Goal: Task Accomplishment & Management: Use online tool/utility

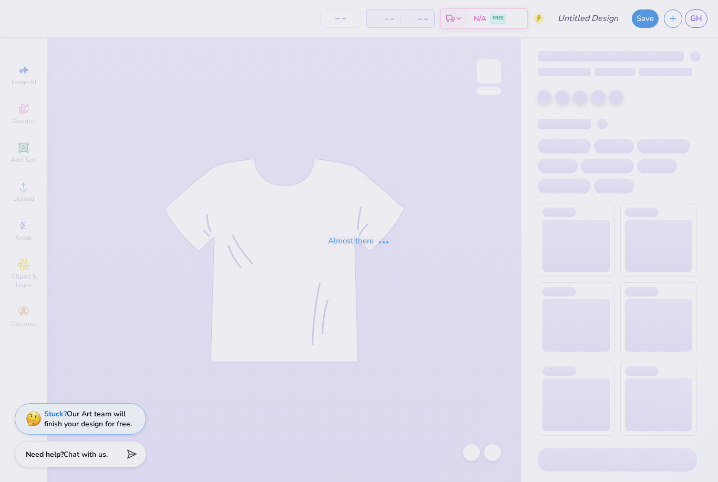
type input "The University of Texas at Austin : Grace Howard"
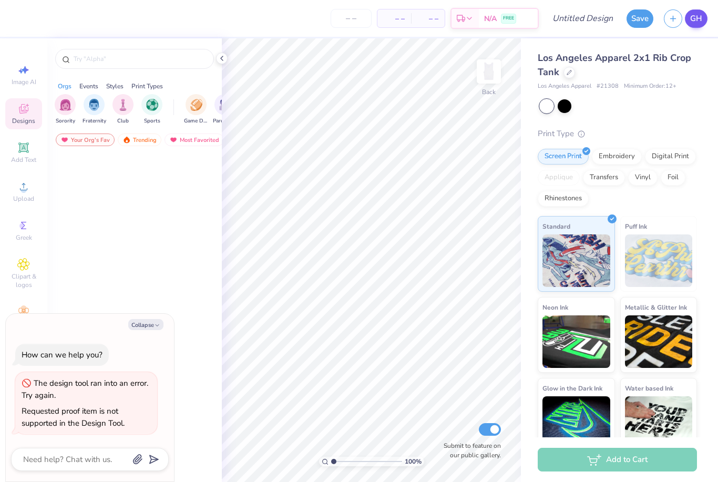
type textarea "x"
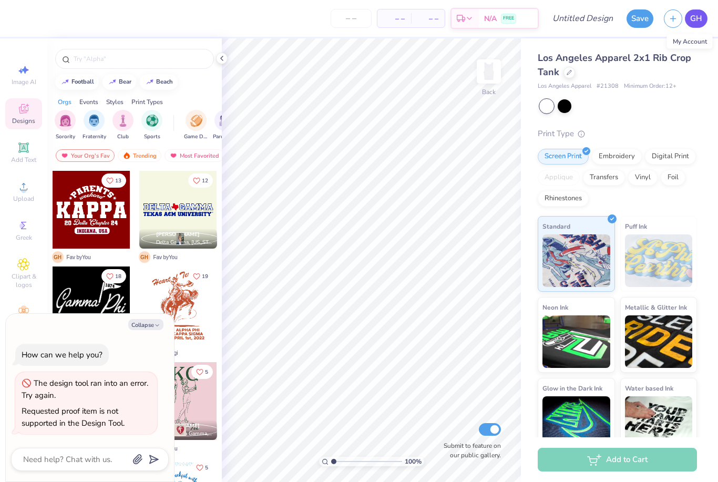
click at [696, 14] on span "GH" at bounding box center [696, 19] width 12 height 12
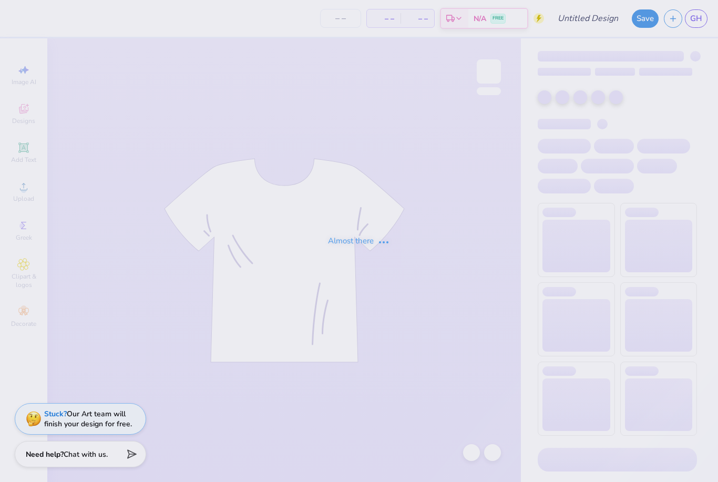
type input "The University of Texas at Austin : Grace Howard"
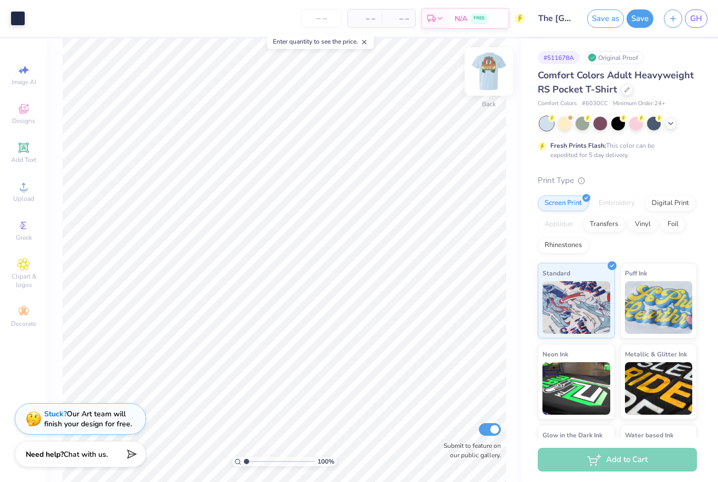
click at [491, 63] on img at bounding box center [489, 71] width 42 height 42
type input "5.45"
type input "2.42244400441762"
type input "18.37"
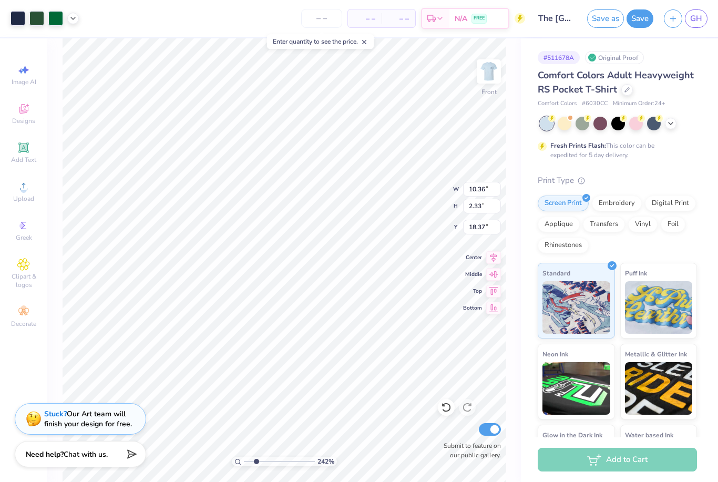
type input "2.42244400441762"
type input "4.44"
type input "16.26"
type input "2.42244400441762"
type input "18.37"
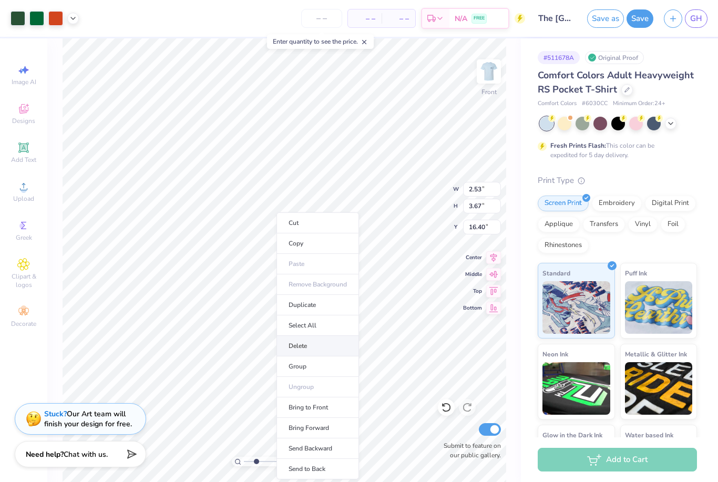
drag, startPoint x: 303, startPoint y: 371, endPoint x: 299, endPoint y: 344, distance: 26.5
click at [299, 344] on ul "Cut Copy Paste Remove Background Duplicate Select All Delete Group Ungroup Brin…" at bounding box center [317, 345] width 83 height 267
click at [299, 344] on li "Delete" at bounding box center [317, 346] width 83 height 20
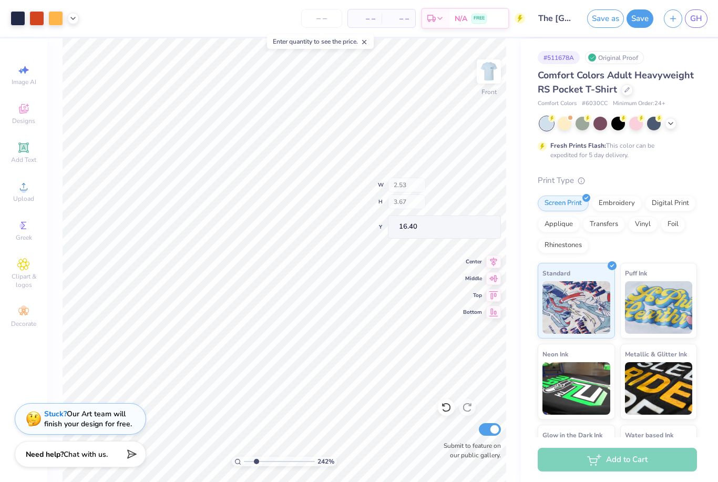
type input "2.42244400441762"
type input "4.17"
type input "6.04"
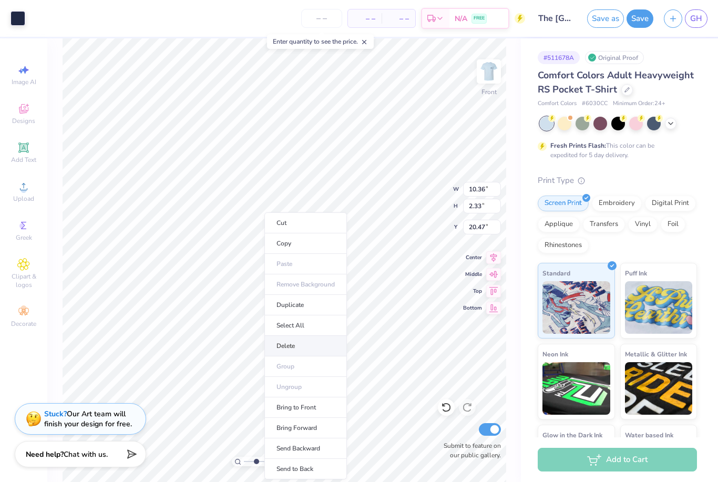
click at [285, 342] on li "Delete" at bounding box center [305, 346] width 83 height 20
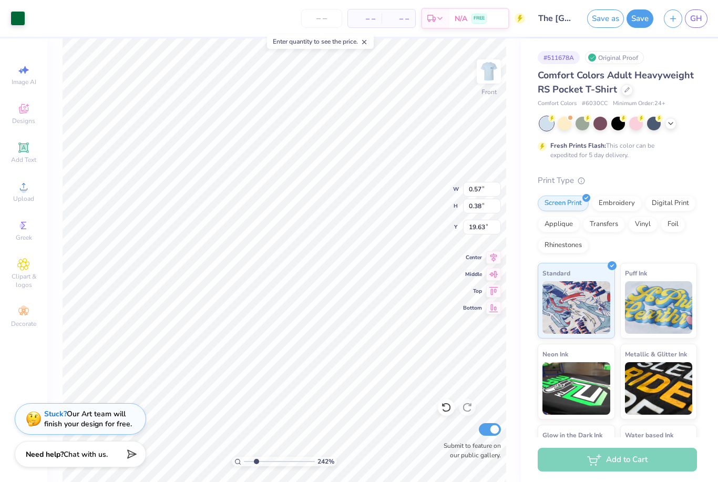
type input "2.42244400441762"
type input "2.40"
type input "1.61"
type input "2.42244400441762"
type input "5.13"
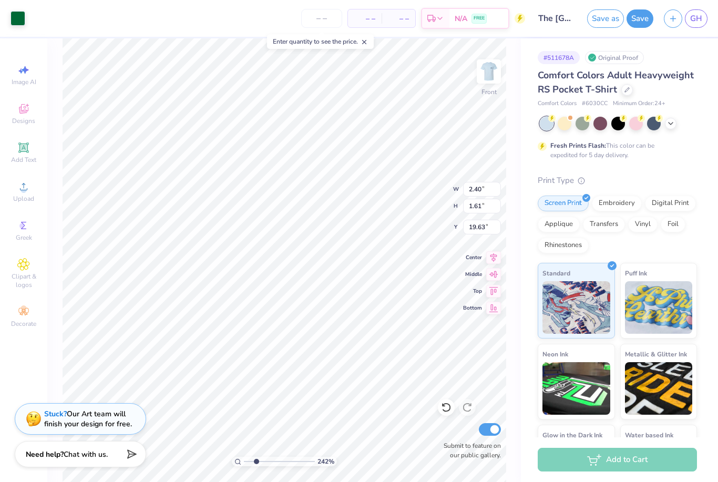
type input "3.45"
type input "17.79"
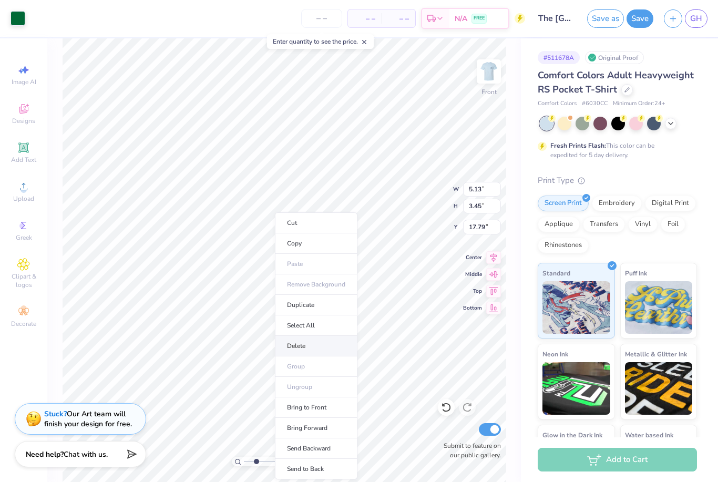
click at [302, 355] on li "Delete" at bounding box center [316, 346] width 83 height 20
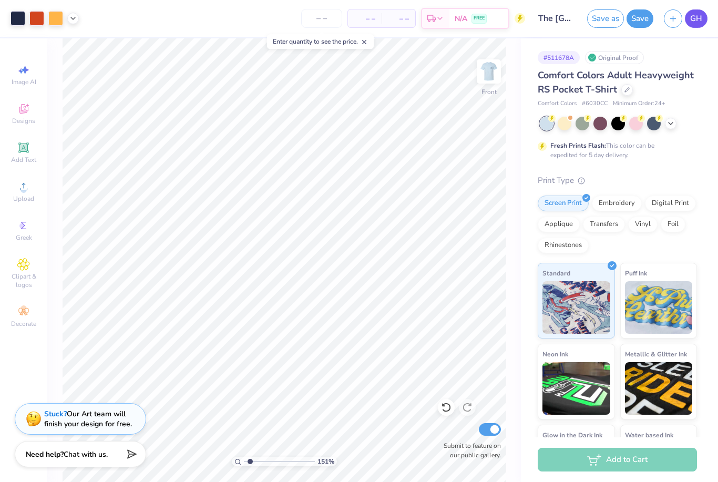
click at [698, 14] on span "GH" at bounding box center [696, 19] width 12 height 12
type input "1.51457350558222"
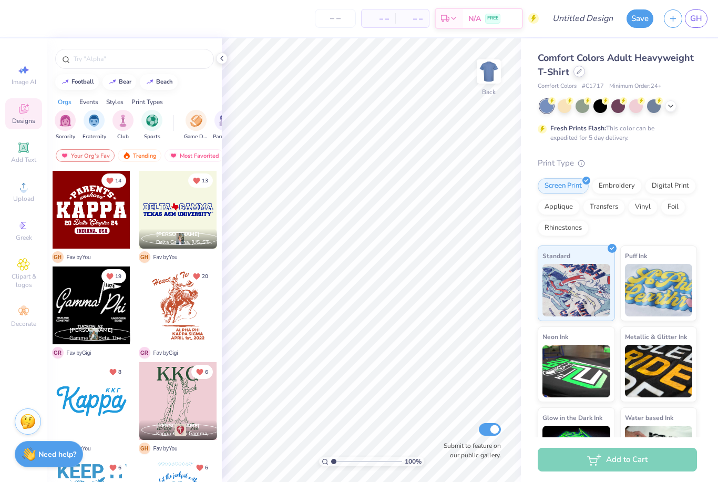
click at [579, 68] on div at bounding box center [579, 72] width 12 height 12
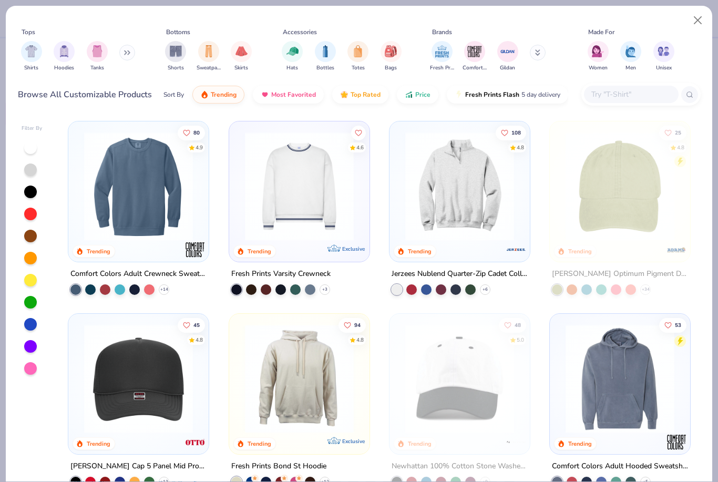
scroll to position [1612, 0]
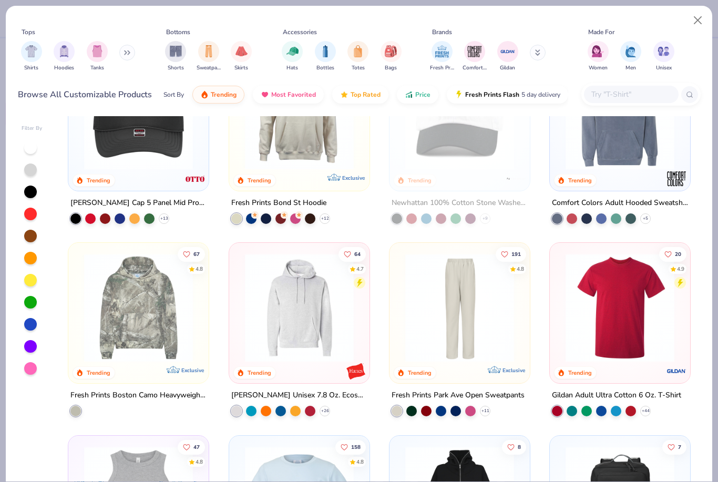
click at [634, 95] on input "text" at bounding box center [630, 94] width 81 height 12
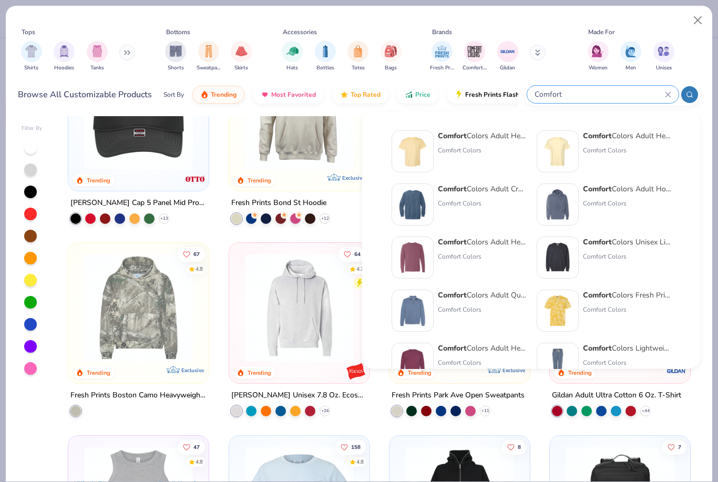
type input "Comfort"
click at [481, 142] on div "Comfort Colors Adult Heavyweight T-Shirt Comfort Colors" at bounding box center [482, 151] width 88 height 42
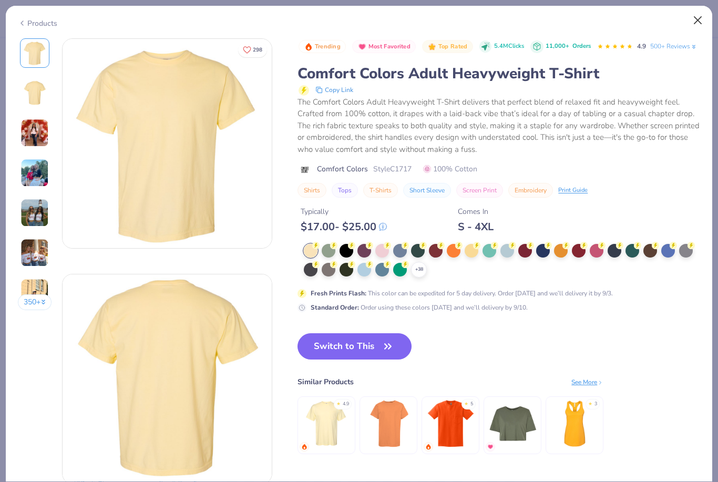
click at [692, 18] on button "Close" at bounding box center [698, 21] width 20 height 20
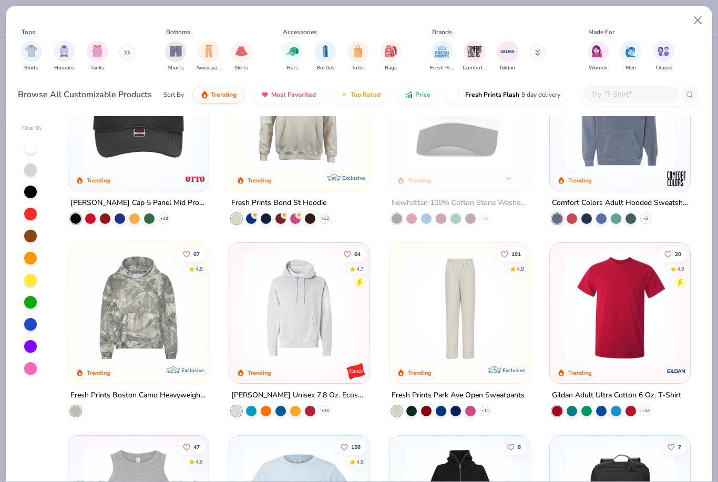
click at [635, 92] on input "text" at bounding box center [630, 94] width 81 height 12
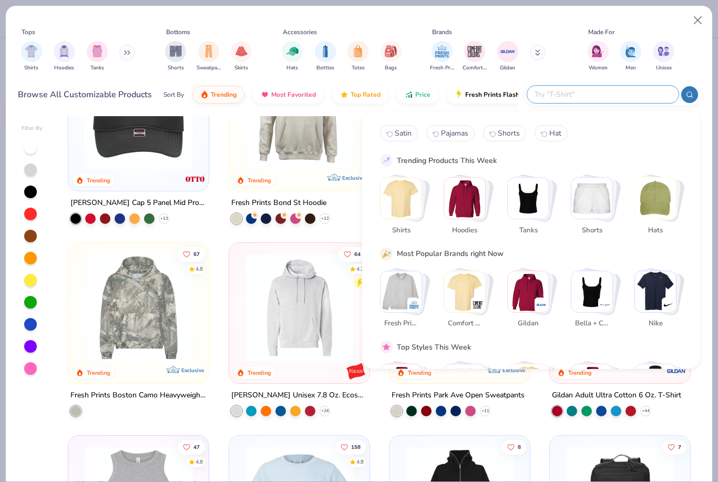
click at [414, 200] on img "Stack Card Button Shirts" at bounding box center [401, 198] width 41 height 41
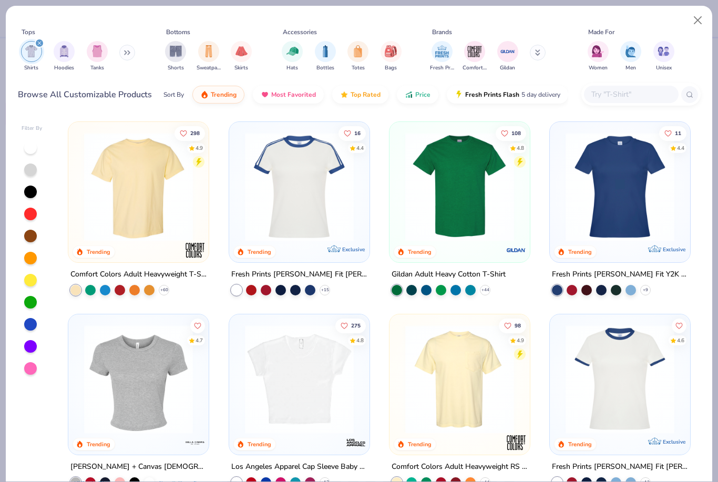
click at [440, 392] on img at bounding box center [459, 379] width 119 height 109
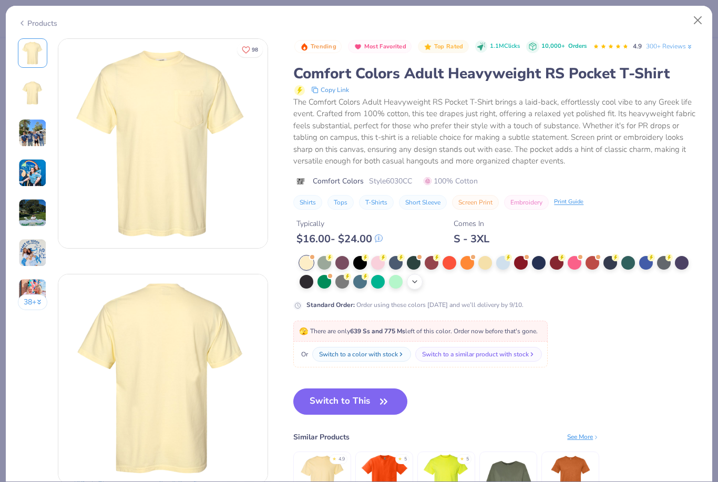
click at [422, 280] on div "+ 22" at bounding box center [415, 282] width 16 height 16
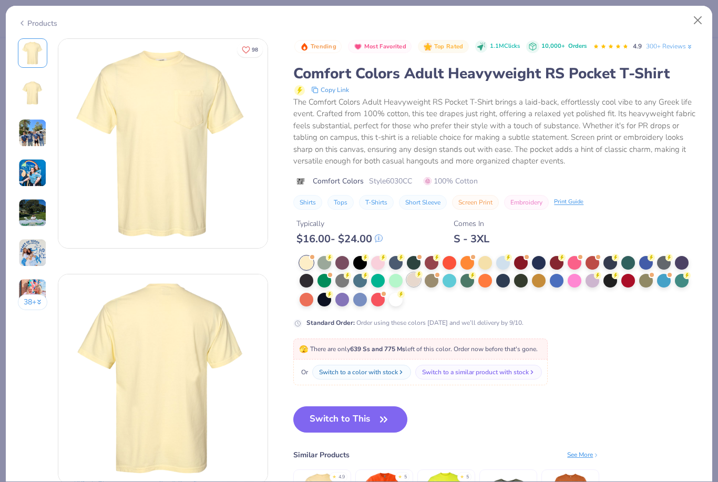
click at [416, 276] on icon at bounding box center [418, 274] width 7 height 7
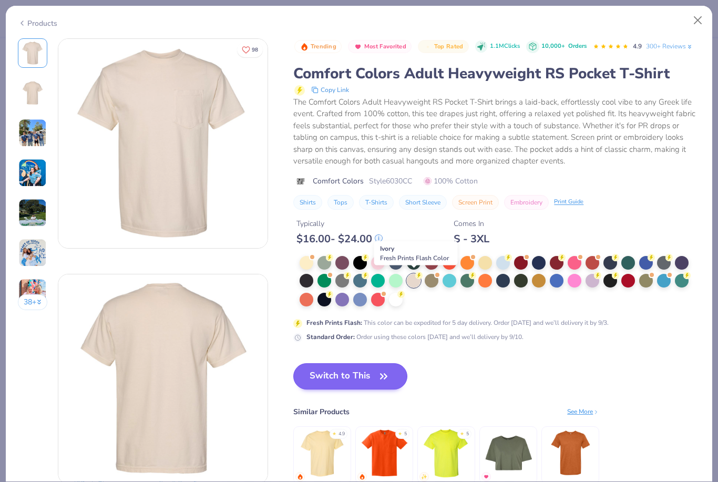
click at [350, 377] on button "Switch to This" at bounding box center [350, 376] width 114 height 26
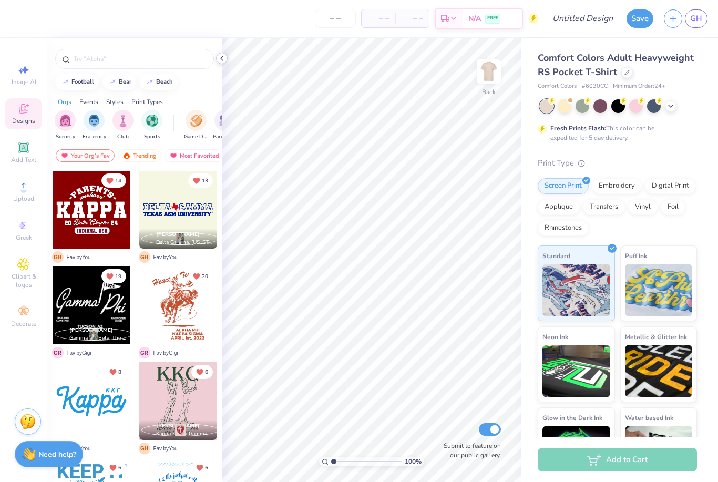
click at [222, 53] on div at bounding box center [222, 59] width 12 height 12
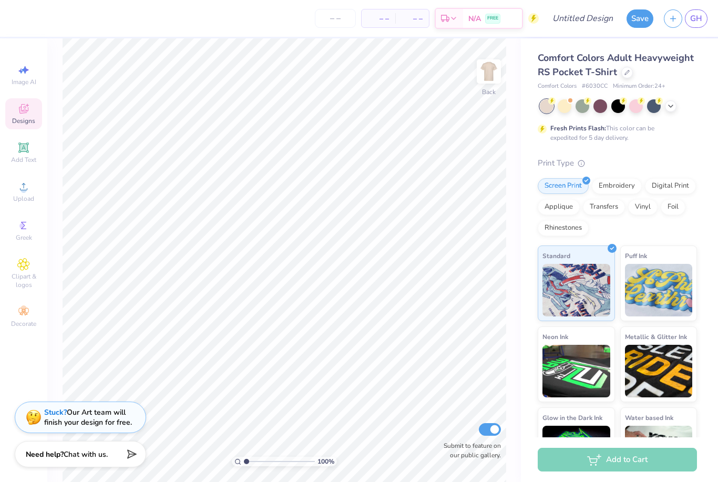
click at [67, 420] on div "Stuck? Our Art team will finish your design for free." at bounding box center [88, 417] width 88 height 20
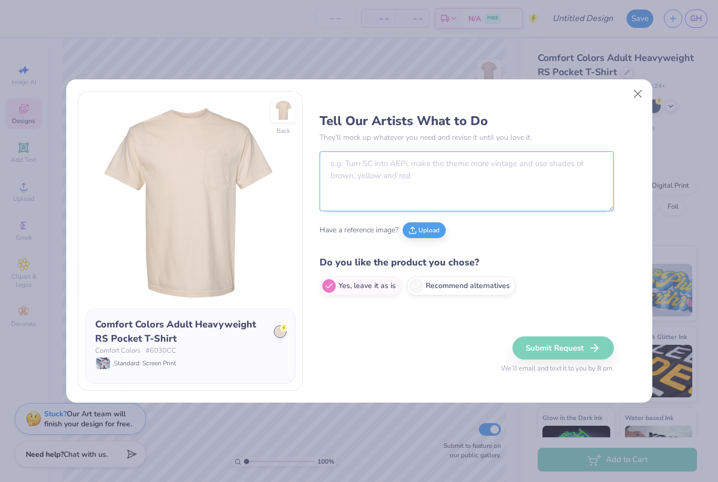
click at [524, 187] on textarea at bounding box center [467, 181] width 294 height 60
paste textarea "For the front just use the same fonts, colors, and words as the back EXCEPT"
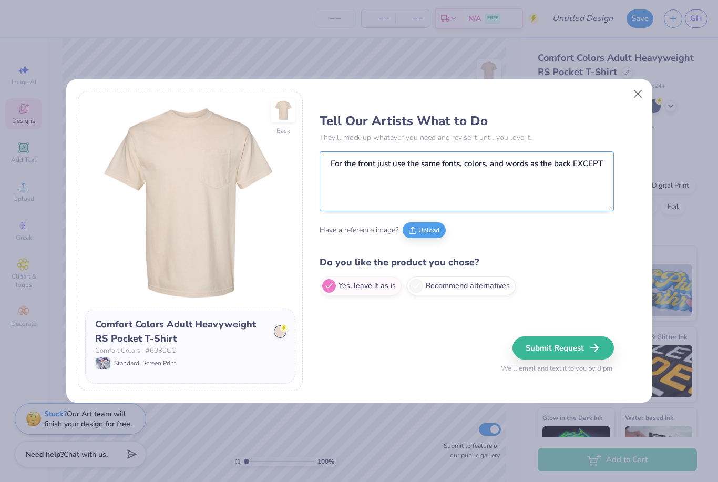
click at [332, 164] on textarea "For the front just use the same fonts, colors, and words as the back EXCEPT" at bounding box center [467, 181] width 294 height 60
click at [337, 161] on textarea "For the front just use the same fonts, colors, and words as the back EXCEPT" at bounding box center [467, 181] width 294 height 60
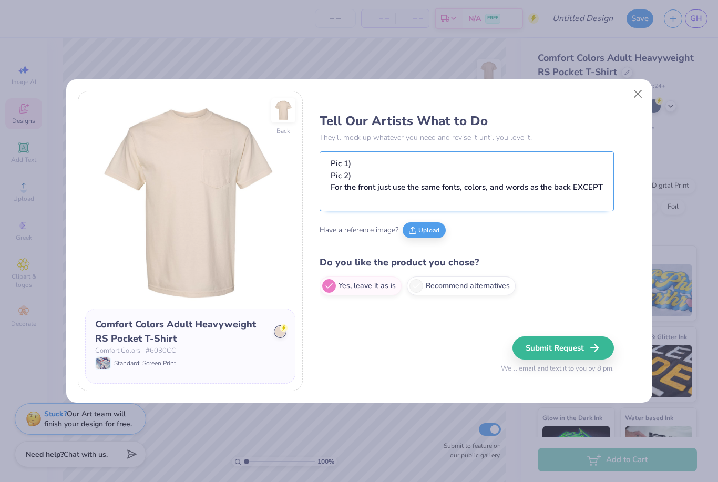
click at [399, 153] on textarea "Pic 1) Pic 2) For the front just use the same fonts, colors, and words as the b…" at bounding box center [467, 181] width 294 height 60
click at [448, 161] on textarea "Pic 1) Pic 2) For the front just use the same fonts, colors, and words as the b…" at bounding box center [467, 181] width 294 height 60
click at [365, 175] on textarea "Pic 1) follow the directions on the picture Pic 2) For the front just use the s…" at bounding box center [467, 181] width 294 height 60
click at [541, 159] on textarea "Pic 1) follow the directions on the picture Pic 2) For the front just use the s…" at bounding box center [467, 181] width 294 height 60
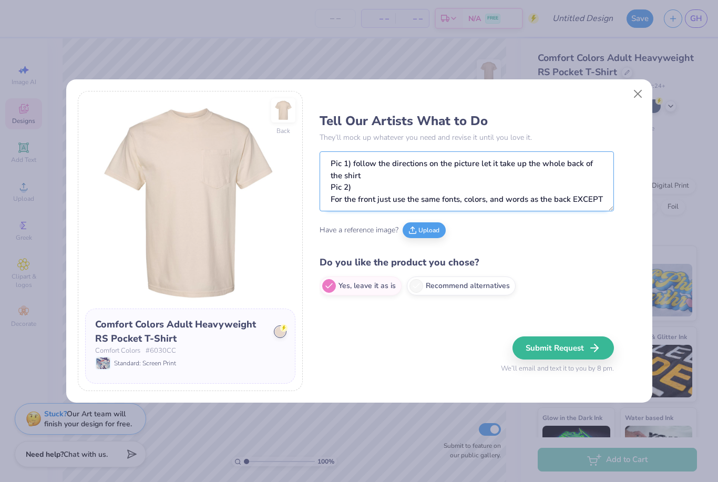
click at [493, 174] on textarea "Pic 1) follow the directions on the picture let it take up the whole back of th…" at bounding box center [467, 181] width 294 height 60
click at [374, 189] on textarea "Pic 1) follow the directions on the picture let it take up the whole back of th…" at bounding box center [467, 181] width 294 height 60
click at [332, 193] on textarea "Pic 1) follow the directions on the picture let it take up the whole back of th…" at bounding box center [467, 181] width 294 height 60
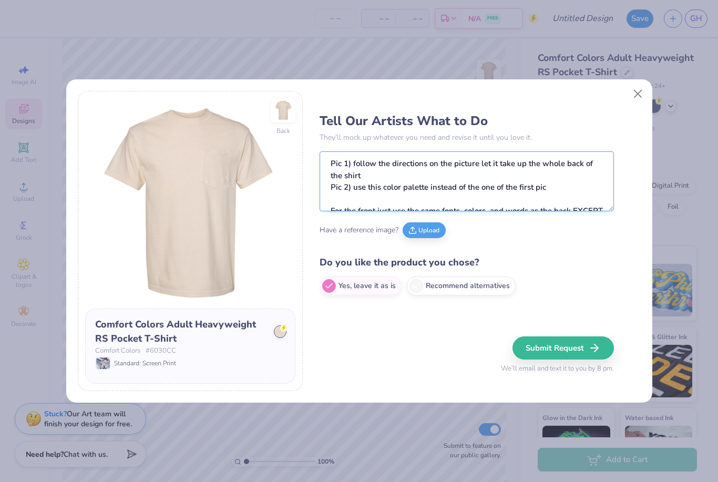
click at [380, 204] on textarea "Pic 1) follow the directions on the picture let it take up the whole back of th…" at bounding box center [467, 181] width 294 height 60
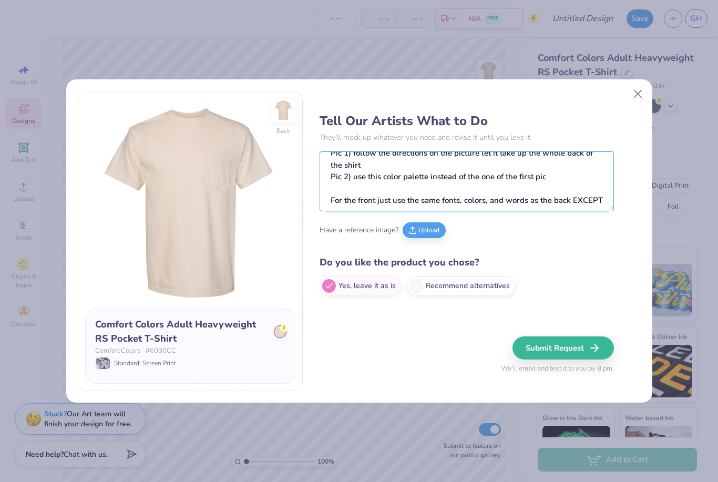
scroll to position [11, 0]
click at [374, 201] on textarea "Pic 1) follow the directions on the picture let it take up the whole back of th…" at bounding box center [467, 181] width 294 height 60
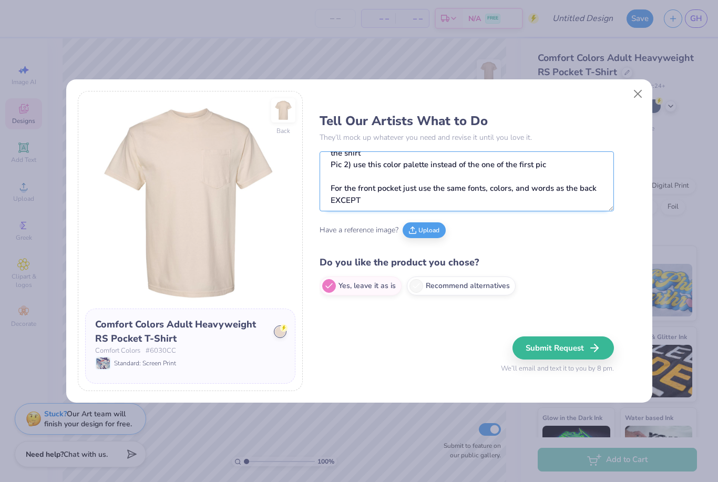
scroll to position [22, 0]
click at [507, 200] on textarea "Pic 1) follow the directions on the picture let it take up the whole back of th…" at bounding box center [467, 181] width 294 height 60
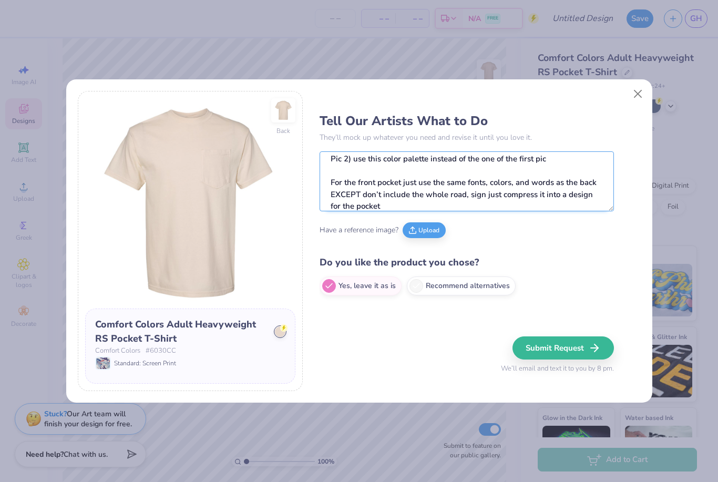
scroll to position [28, 0]
click at [531, 191] on textarea "Pic 1) follow the directions on the picture let it take up the whole back of th…" at bounding box center [467, 181] width 294 height 60
click at [478, 202] on textarea "Pic 1) follow the directions on the picture let it take up the whole back of th…" at bounding box center [467, 181] width 294 height 60
click at [334, 202] on textarea "Pic 1) follow the directions on the picture let it take up the whole back of th…" at bounding box center [467, 181] width 294 height 60
type textarea "Pic 1) follow the directions on the picture let it take up the whole back of th…"
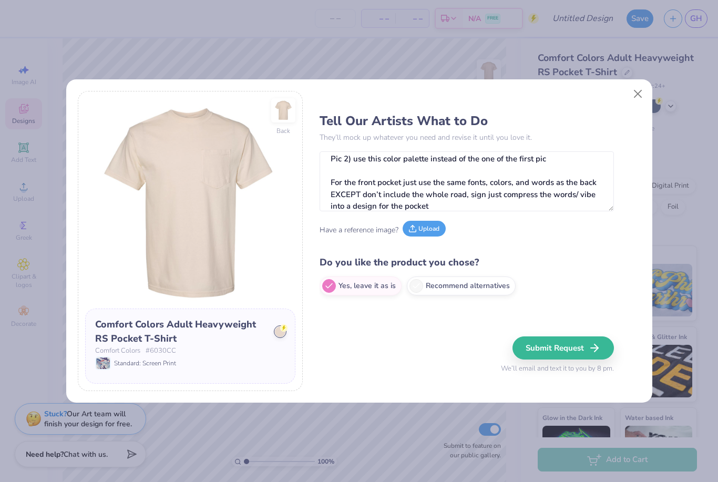
click at [416, 229] on icon at bounding box center [412, 228] width 7 height 7
click at [380, 225] on button "Upload" at bounding box center [374, 229] width 43 height 16
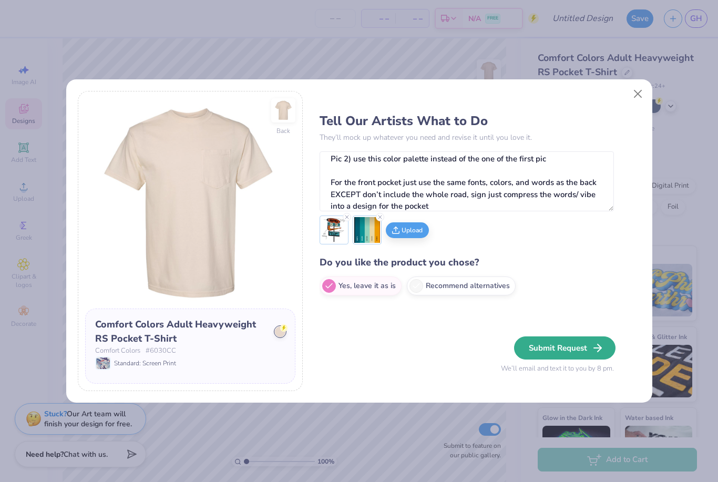
click at [582, 346] on button "Submit Request" at bounding box center [564, 347] width 101 height 23
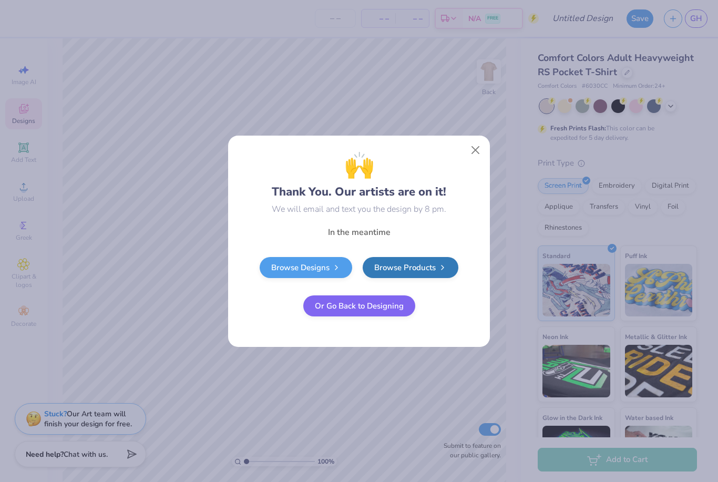
scroll to position [0, 0]
click at [471, 142] on button "Close" at bounding box center [476, 150] width 20 height 20
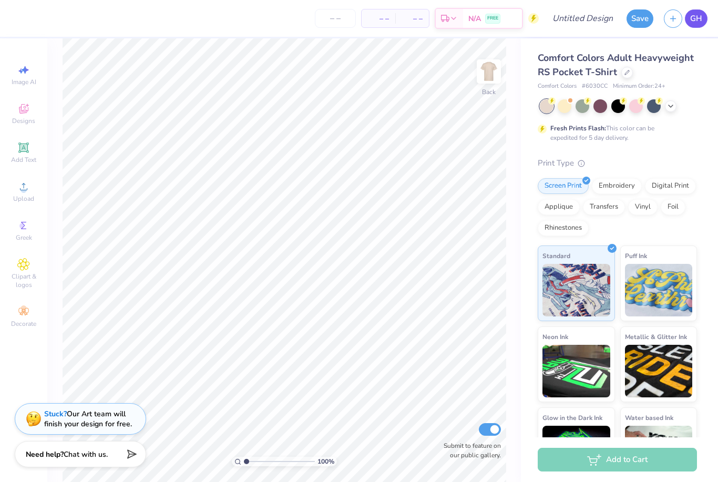
click at [693, 17] on span "GH" at bounding box center [696, 19] width 12 height 12
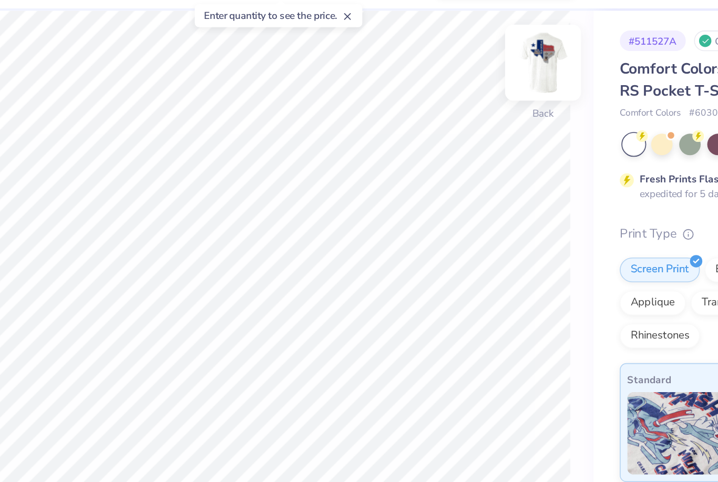
click at [468, 50] on img at bounding box center [489, 71] width 42 height 42
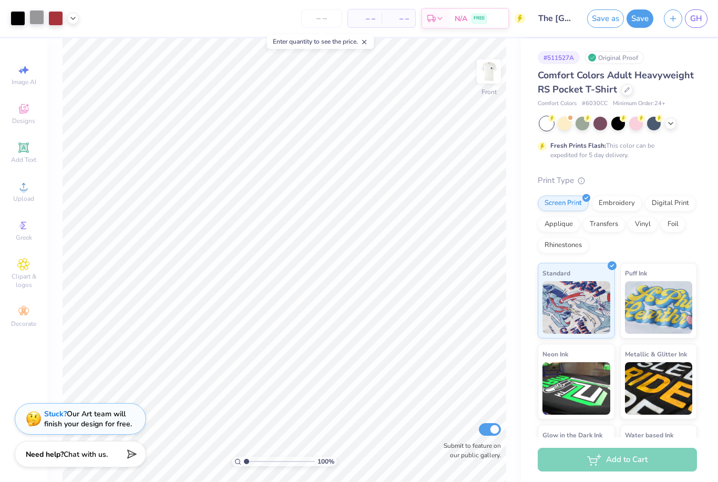
click at [41, 19] on div at bounding box center [36, 17] width 15 height 15
click at [109, 26] on div "– – Per Item – – Total Est. Delivery N/A FREE" at bounding box center [270, 18] width 509 height 37
click at [495, 65] on img at bounding box center [489, 71] width 42 height 42
click at [496, 61] on img at bounding box center [489, 71] width 42 height 42
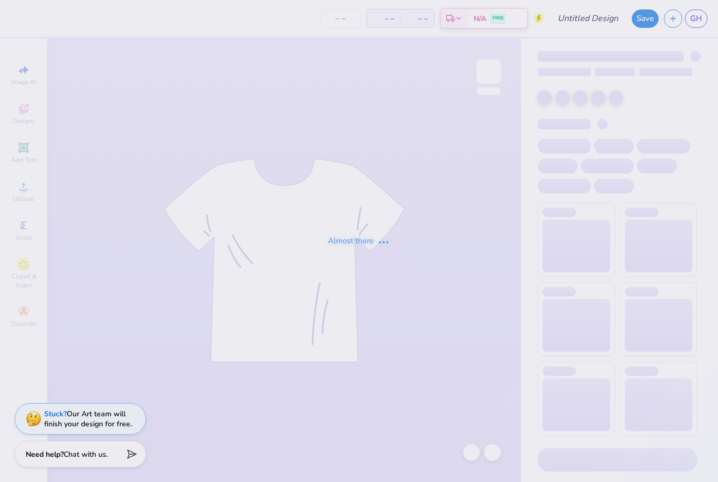
type input "The [GEOGRAPHIC_DATA][US_STATE] : [PERSON_NAME]"
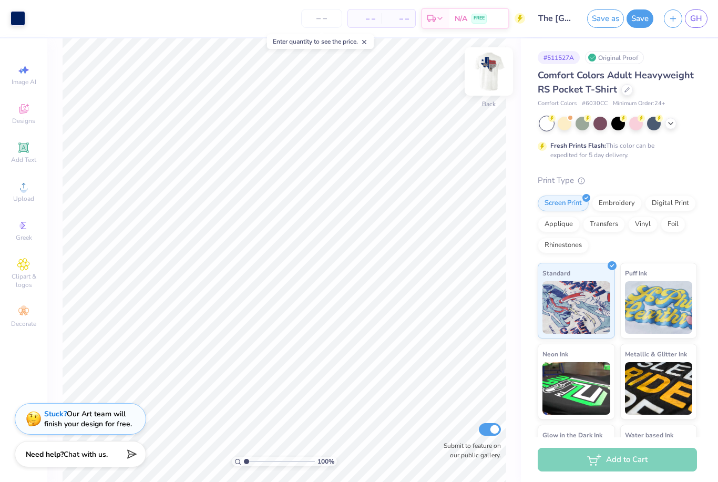
click at [488, 78] on img at bounding box center [489, 71] width 42 height 42
click at [40, 19] on div at bounding box center [36, 17] width 15 height 15
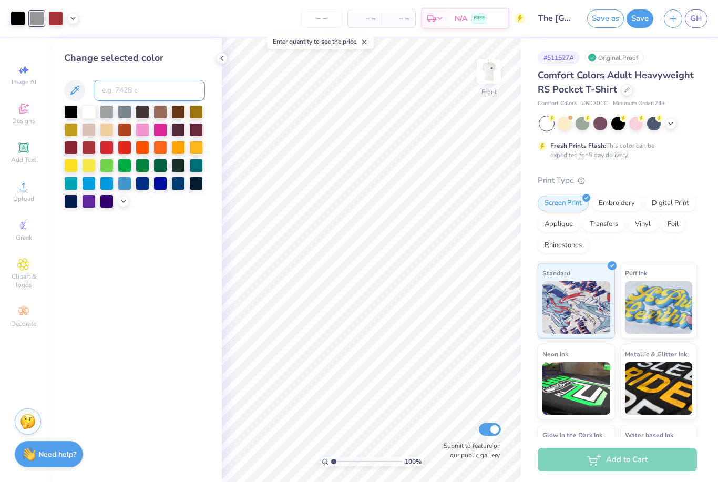
click at [134, 89] on input at bounding box center [149, 90] width 111 height 21
type input "8ca1c4"
click at [122, 201] on icon at bounding box center [123, 200] width 8 height 8
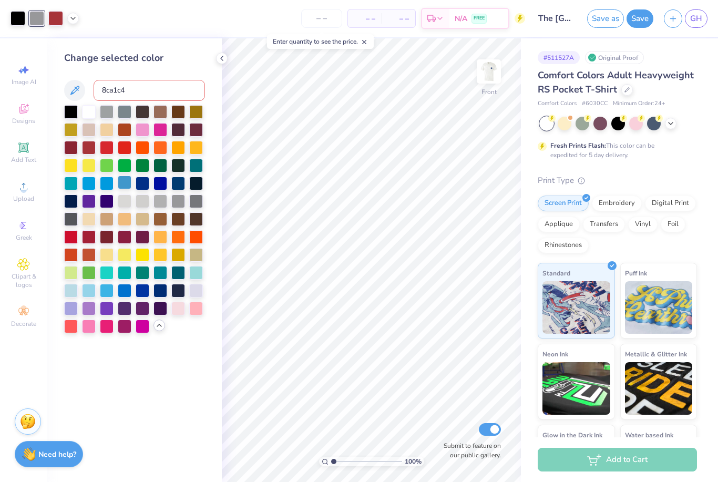
click at [129, 186] on div at bounding box center [125, 183] width 14 height 14
click at [127, 204] on div at bounding box center [125, 200] width 14 height 14
click at [91, 116] on div at bounding box center [89, 111] width 14 height 14
click at [78, 19] on div at bounding box center [73, 18] width 12 height 12
click at [83, 44] on div at bounding box center [83, 44] width 15 height 15
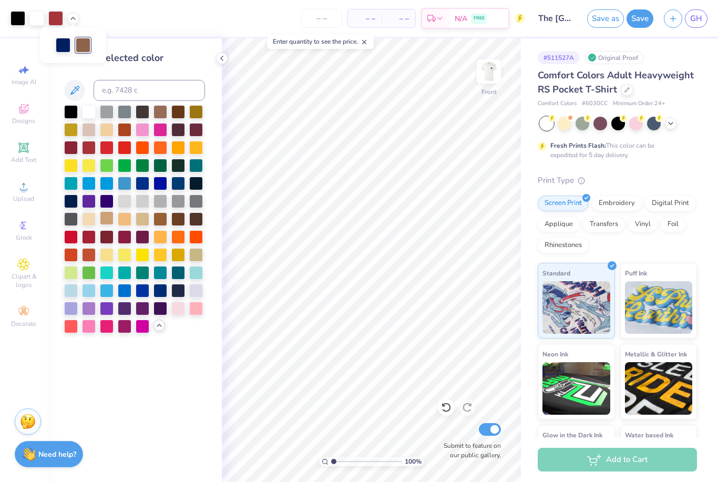
click at [111, 222] on div at bounding box center [107, 218] width 14 height 14
click at [17, 20] on div at bounding box center [18, 17] width 15 height 15
click at [160, 295] on div at bounding box center [160, 290] width 14 height 14
click at [20, 16] on div at bounding box center [18, 18] width 15 height 15
click at [63, 49] on div at bounding box center [63, 44] width 15 height 15
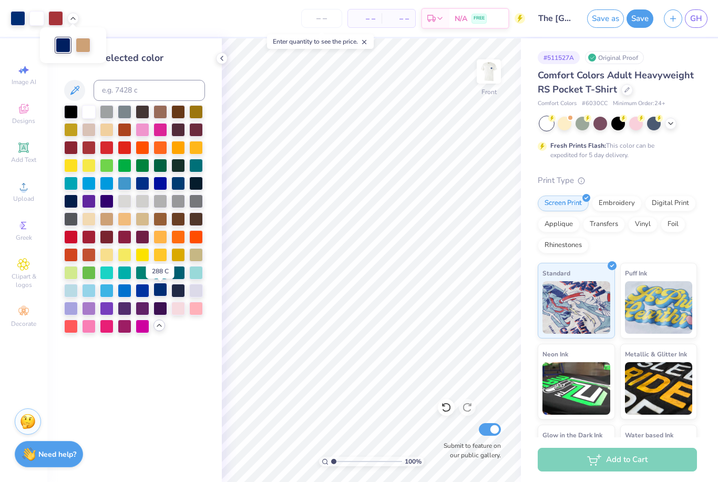
click at [162, 292] on div at bounding box center [160, 290] width 14 height 14
click at [447, 406] on icon at bounding box center [446, 407] width 11 height 11
click at [71, 16] on icon at bounding box center [73, 17] width 8 height 8
click at [61, 45] on div at bounding box center [63, 44] width 15 height 15
click at [121, 188] on div at bounding box center [125, 183] width 14 height 14
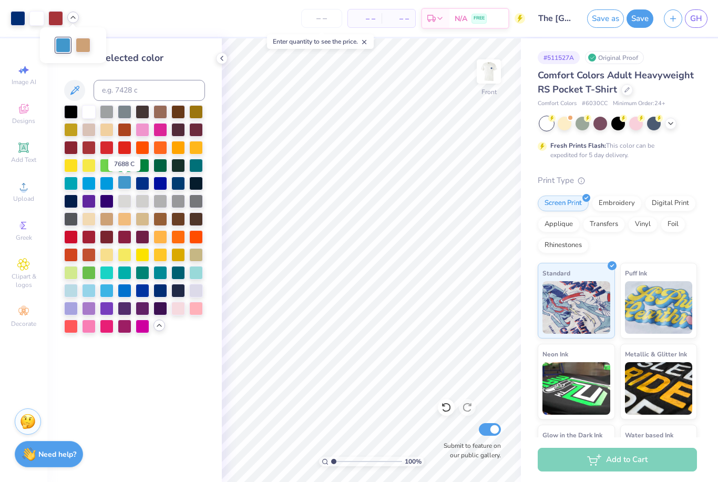
click at [127, 188] on div at bounding box center [125, 183] width 14 height 14
click at [146, 187] on div at bounding box center [143, 183] width 14 height 14
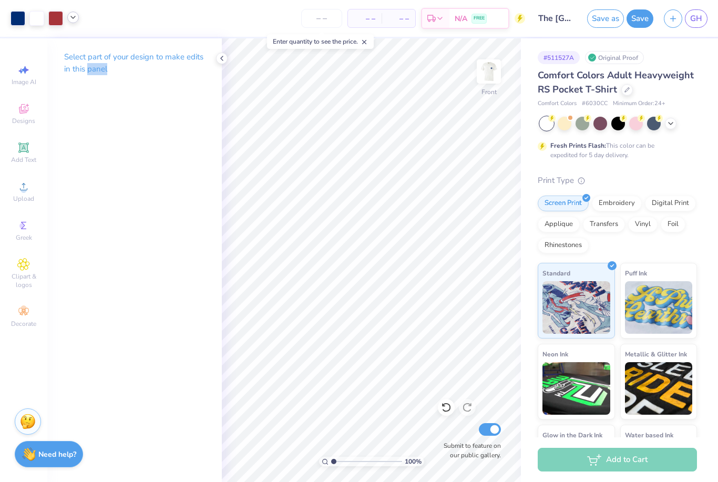
click at [86, 100] on div "Select part of your design to make edits in this panel" at bounding box center [134, 260] width 175 height 444
click at [11, 13] on div at bounding box center [18, 17] width 15 height 15
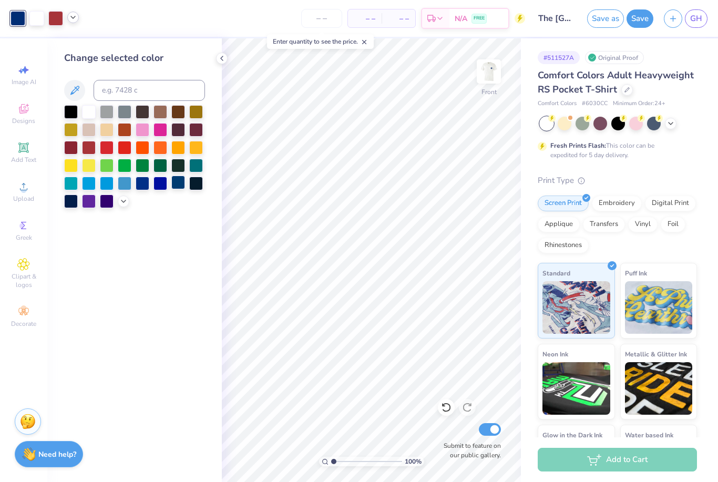
click at [175, 184] on div at bounding box center [178, 183] width 14 height 14
click at [178, 189] on div at bounding box center [178, 183] width 14 height 14
click at [75, 19] on icon at bounding box center [73, 17] width 8 height 8
click at [69, 42] on div at bounding box center [63, 44] width 15 height 15
click at [126, 202] on icon at bounding box center [123, 200] width 8 height 8
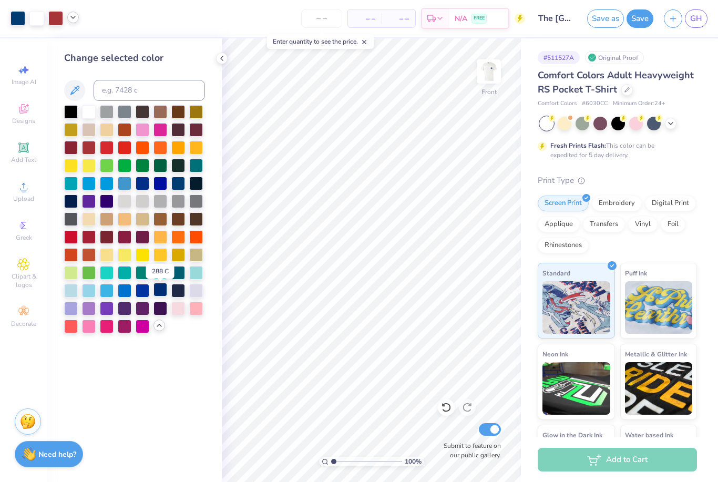
click at [159, 294] on div at bounding box center [160, 290] width 14 height 14
click at [225, 58] on icon at bounding box center [222, 58] width 8 height 8
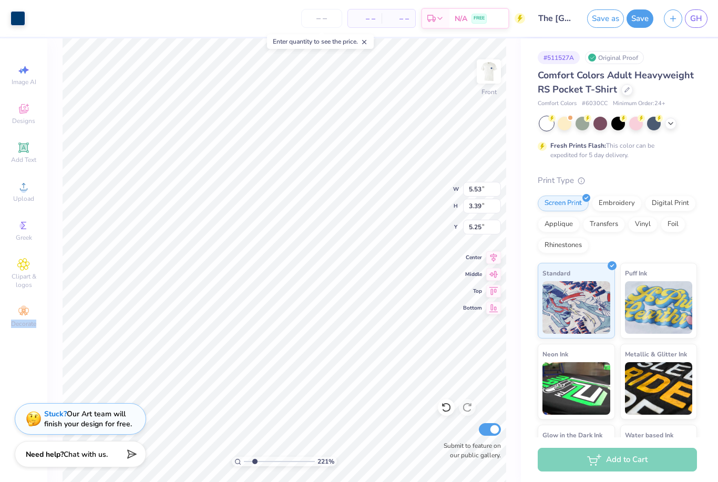
type input "2.20923265681669"
type input "0.68"
type input "1.16"
type input "6.98"
click at [533, 71] on div "# 511527A Original Proof Comfort Colors Adult Heavyweight RS Pocket T-Shirt Com…" at bounding box center [619, 269] width 197 height 462
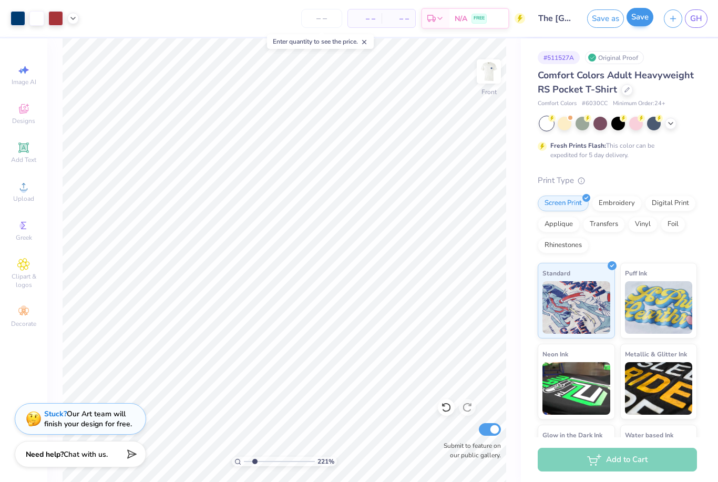
click at [643, 25] on button "Save" at bounding box center [640, 17] width 27 height 18
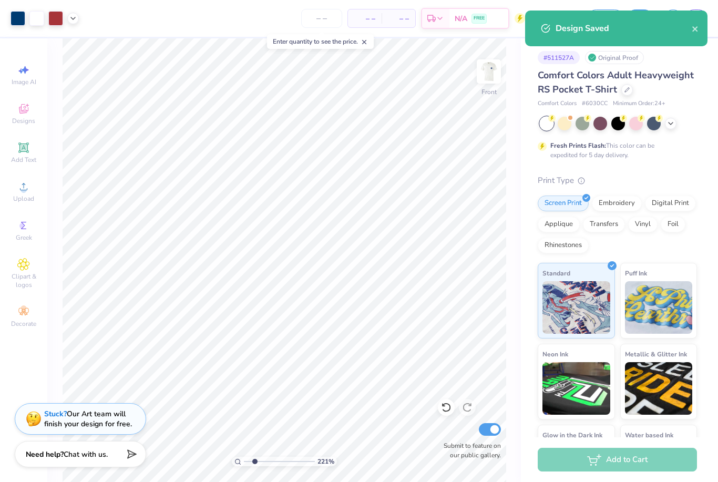
click at [699, 30] on div "Design Saved" at bounding box center [616, 29] width 182 height 36
click at [701, 35] on div "Design Saved" at bounding box center [616, 29] width 182 height 36
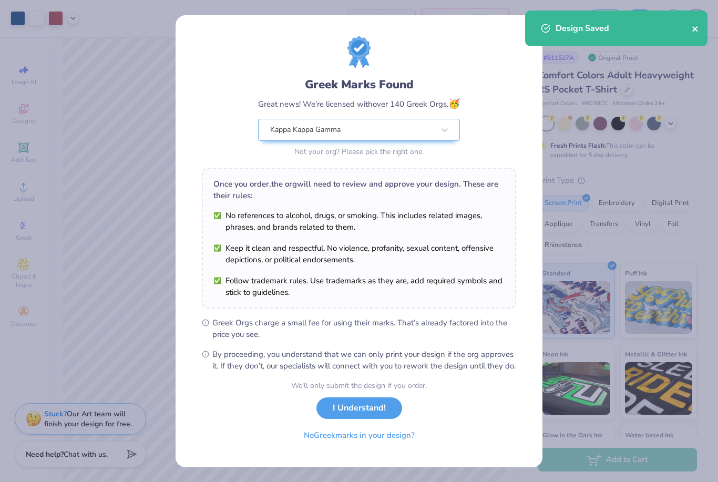
click at [696, 34] on button "close" at bounding box center [695, 28] width 7 height 13
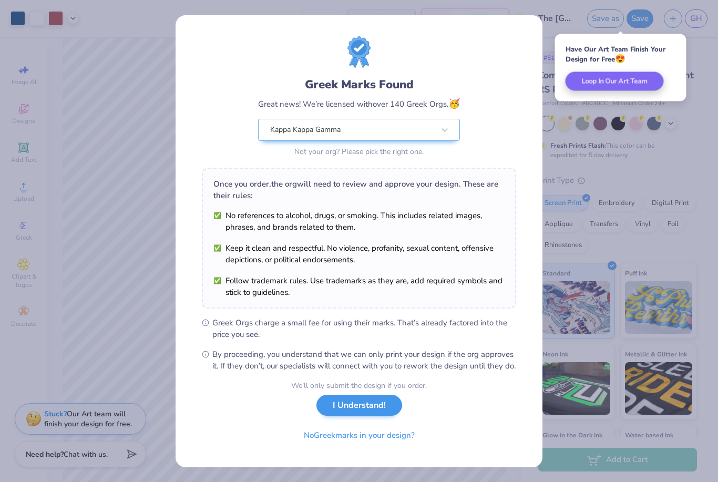
click at [357, 415] on button "I Understand!" at bounding box center [359, 406] width 86 height 22
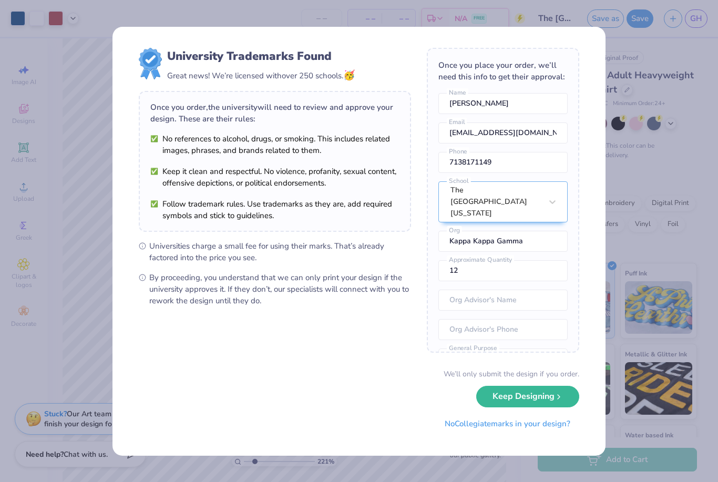
click at [534, 407] on div "We’ll only submit the design if you order. Keep Designing No Collegiate marks i…" at bounding box center [359, 401] width 440 height 66
click at [539, 397] on button "Keep Designing" at bounding box center [527, 394] width 103 height 22
type input "2.20923265681669"
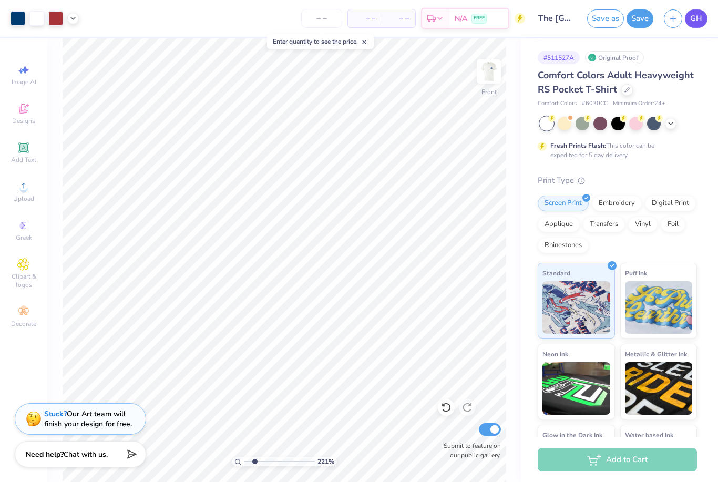
click at [698, 19] on span "GH" at bounding box center [696, 19] width 12 height 12
